Goal: Browse casually

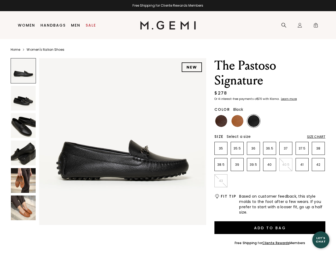
click at [168, 6] on div "Free Shipping for Cliente Rewards Members" at bounding box center [168, 5] width 336 height 4
click at [284, 25] on icon at bounding box center [283, 25] width 5 height 5
click at [300, 25] on div "Icons/20x20/profile@2x Sign In Orders Rewards Refer a Friend Address Book Call …" at bounding box center [299, 25] width 11 height 28
click at [316, 25] on span "0" at bounding box center [315, 26] width 5 height 5
click at [0, 0] on input "text" at bounding box center [0, 0] width 0 height 0
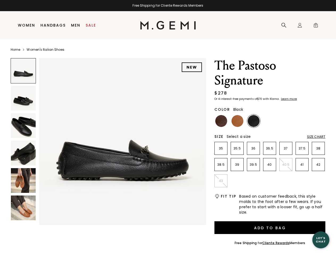
click at [108, 140] on img at bounding box center [122, 141] width 167 height 167
click at [0, 0] on div "Search" at bounding box center [0, 0] width 0 height 0
click at [23, 98] on img at bounding box center [23, 98] width 25 height 25
click at [23, 126] on img at bounding box center [23, 125] width 25 height 25
click at [23, 153] on img at bounding box center [23, 153] width 25 height 25
